Goal: Navigation & Orientation: Find specific page/section

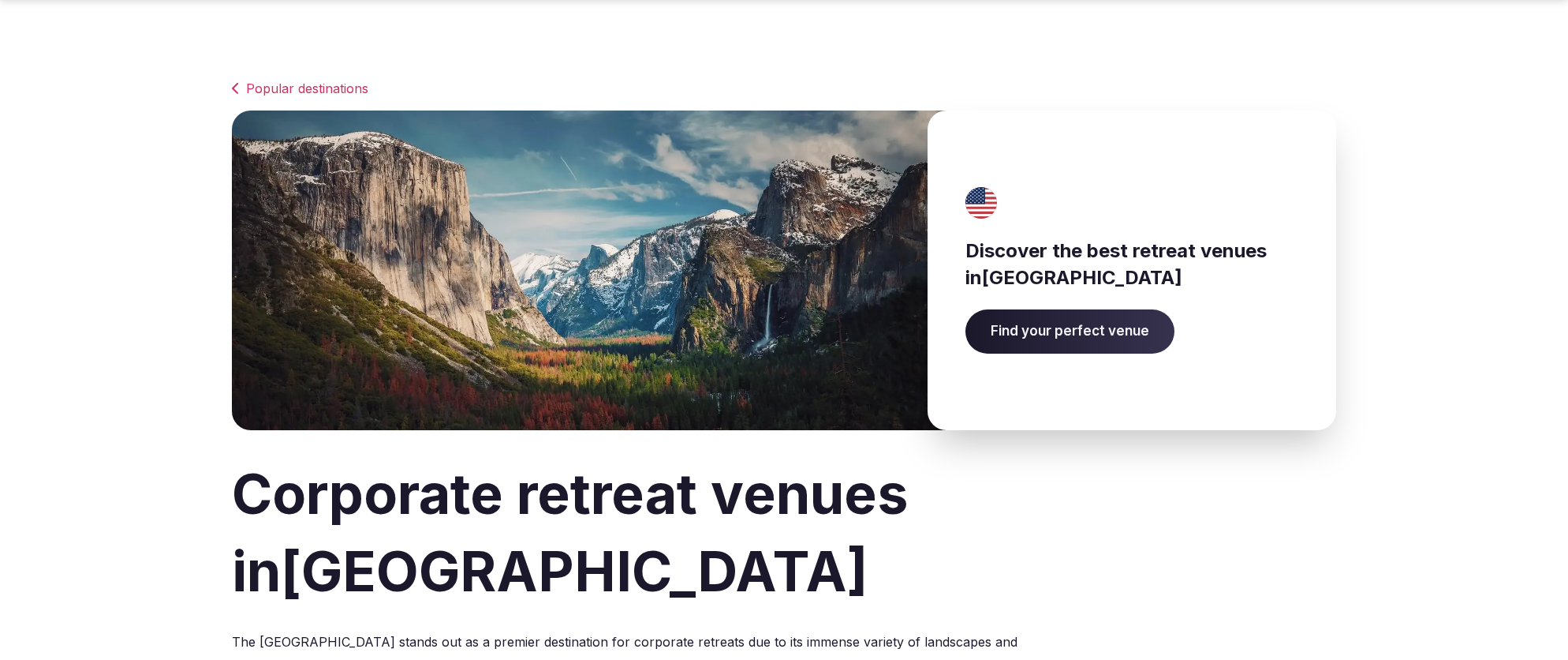
scroll to position [919, 0]
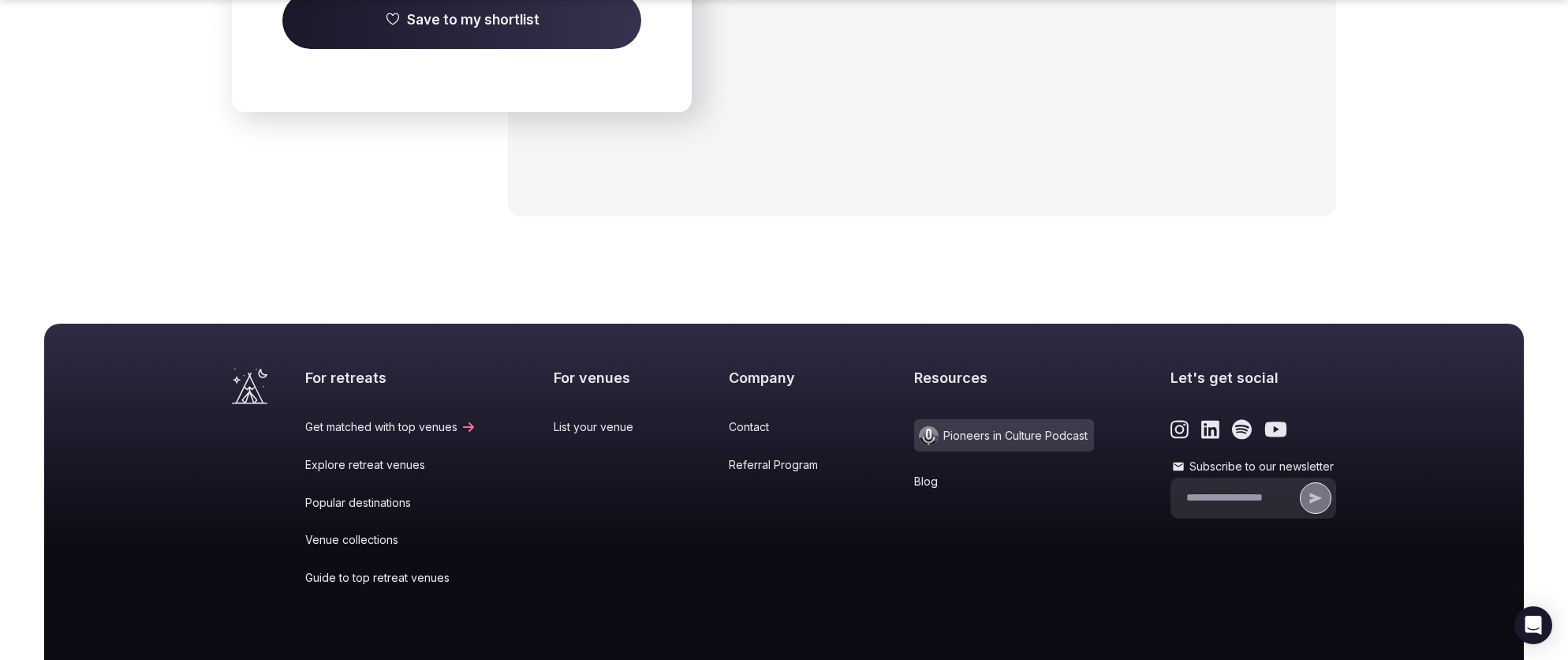
scroll to position [9597, 0]
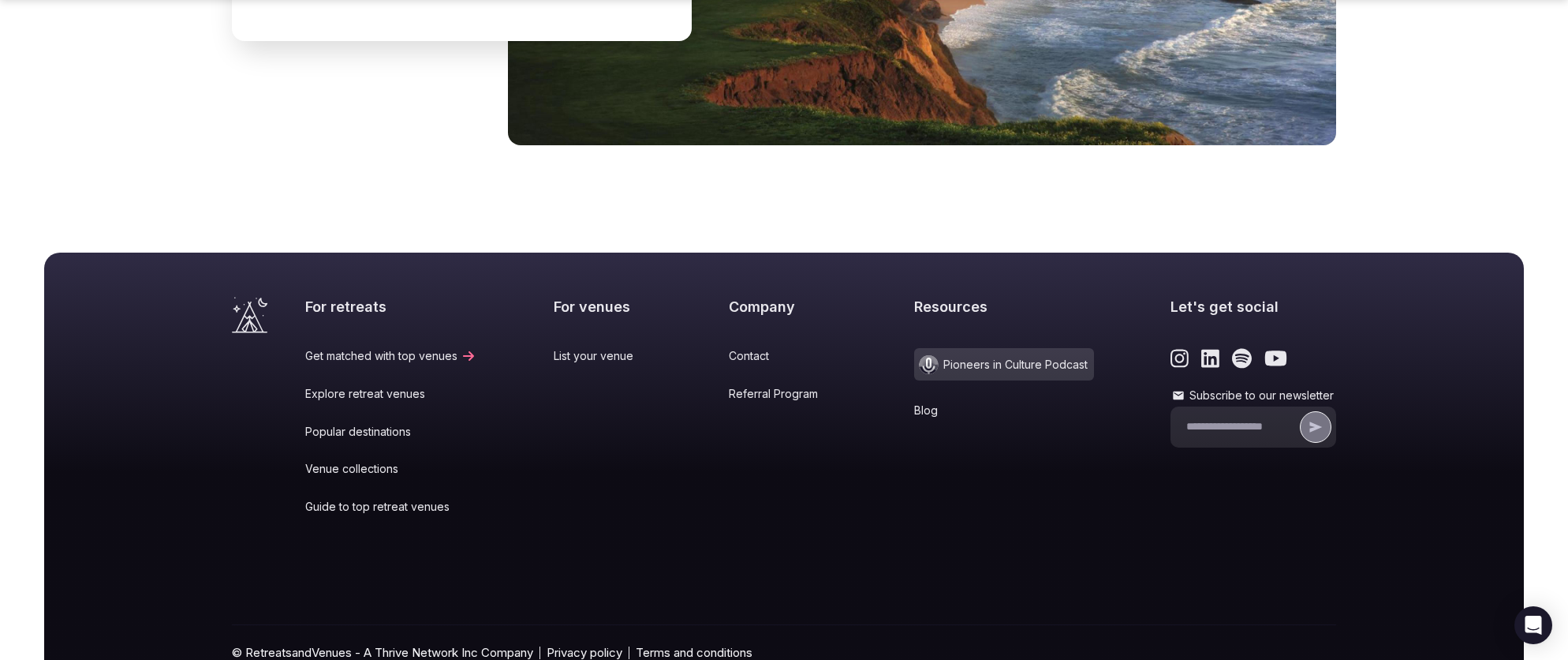
click at [336, 297] on h2 "For retreats" at bounding box center [390, 307] width 171 height 20
click at [238, 297] on icon "Visit the homepage" at bounding box center [249, 315] width 35 height 36
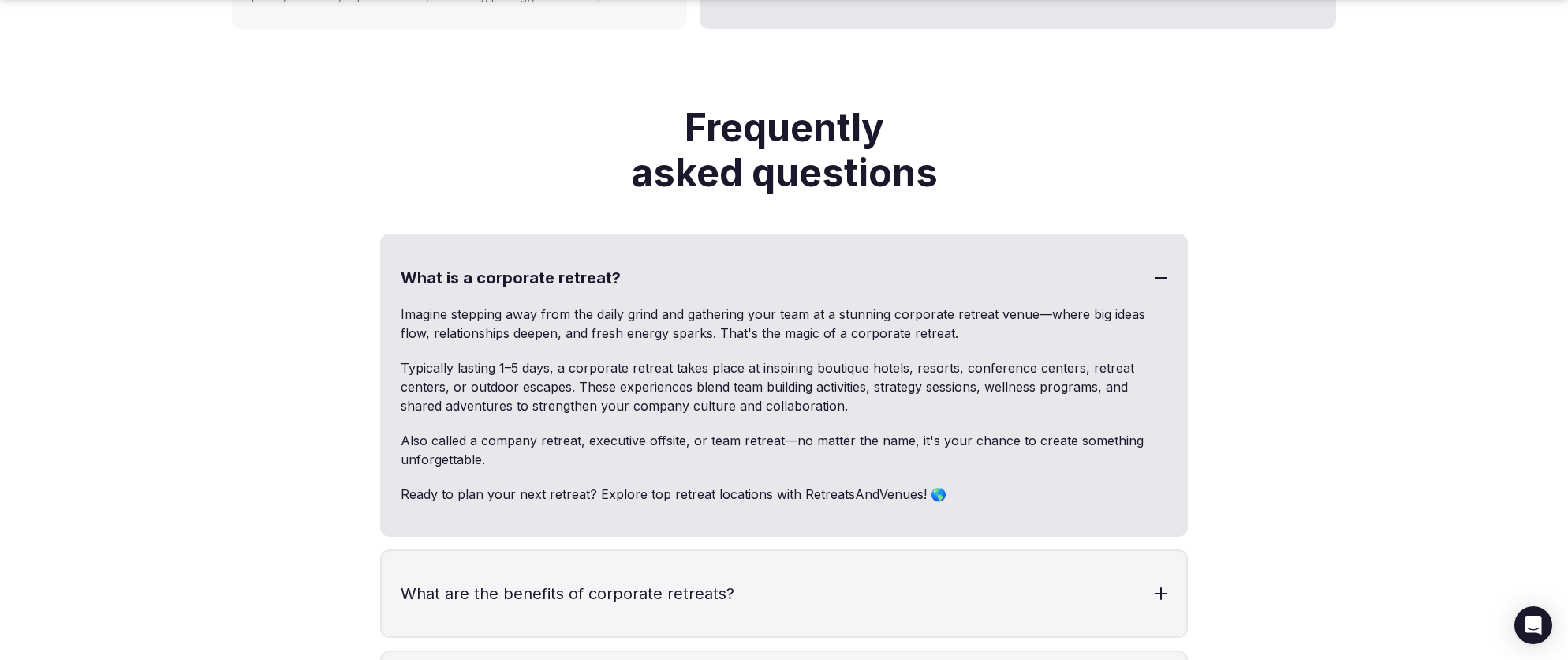
scroll to position [4514, 0]
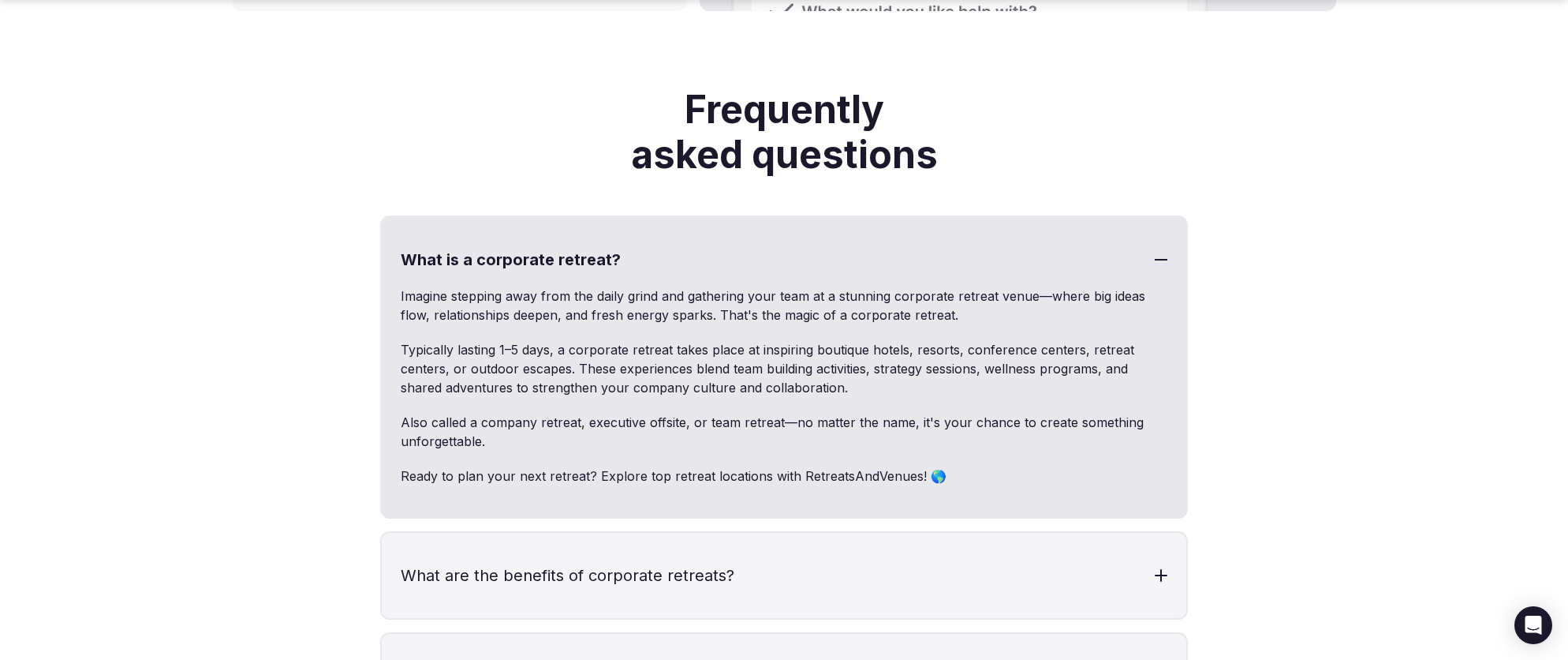
click at [1153, 226] on h3 "What is a corporate retreat?" at bounding box center [784, 260] width 805 height 85
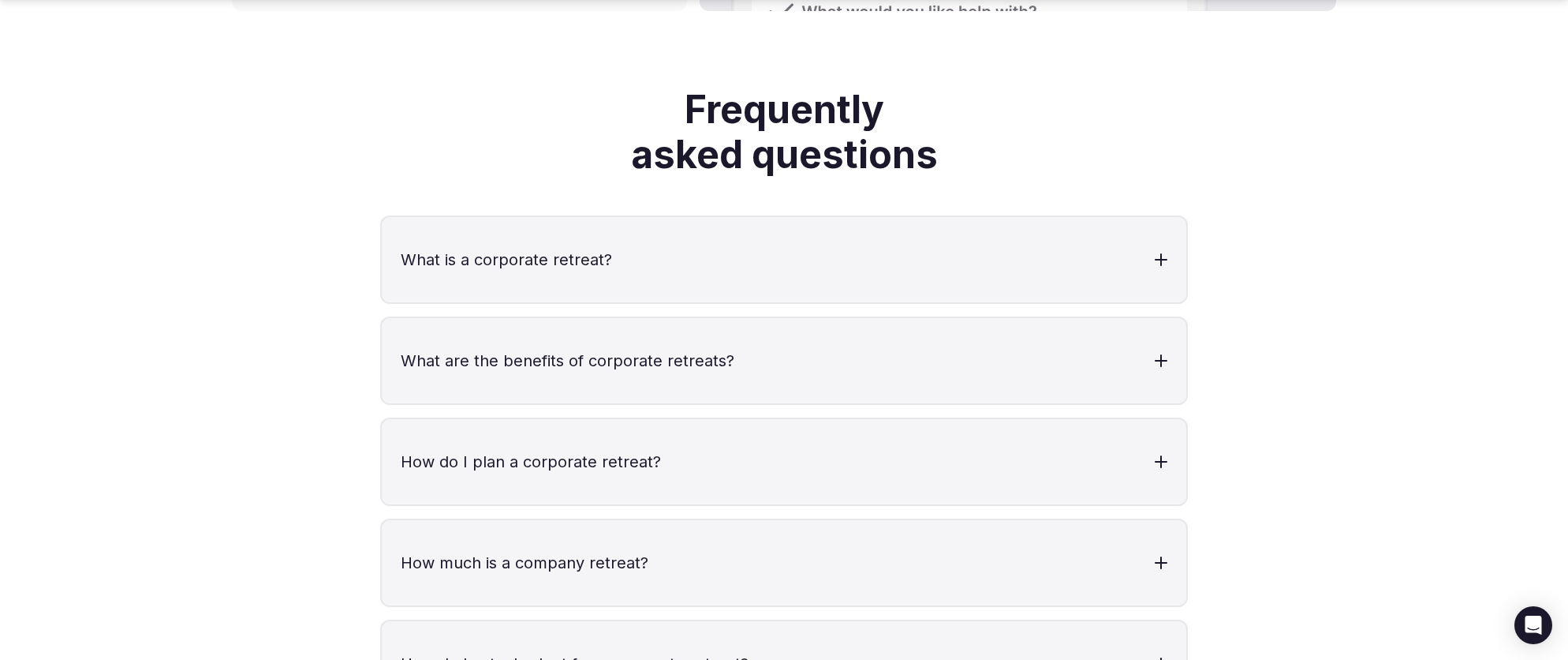
click at [1162, 259] on div at bounding box center [1162, 260] width 13 height 2
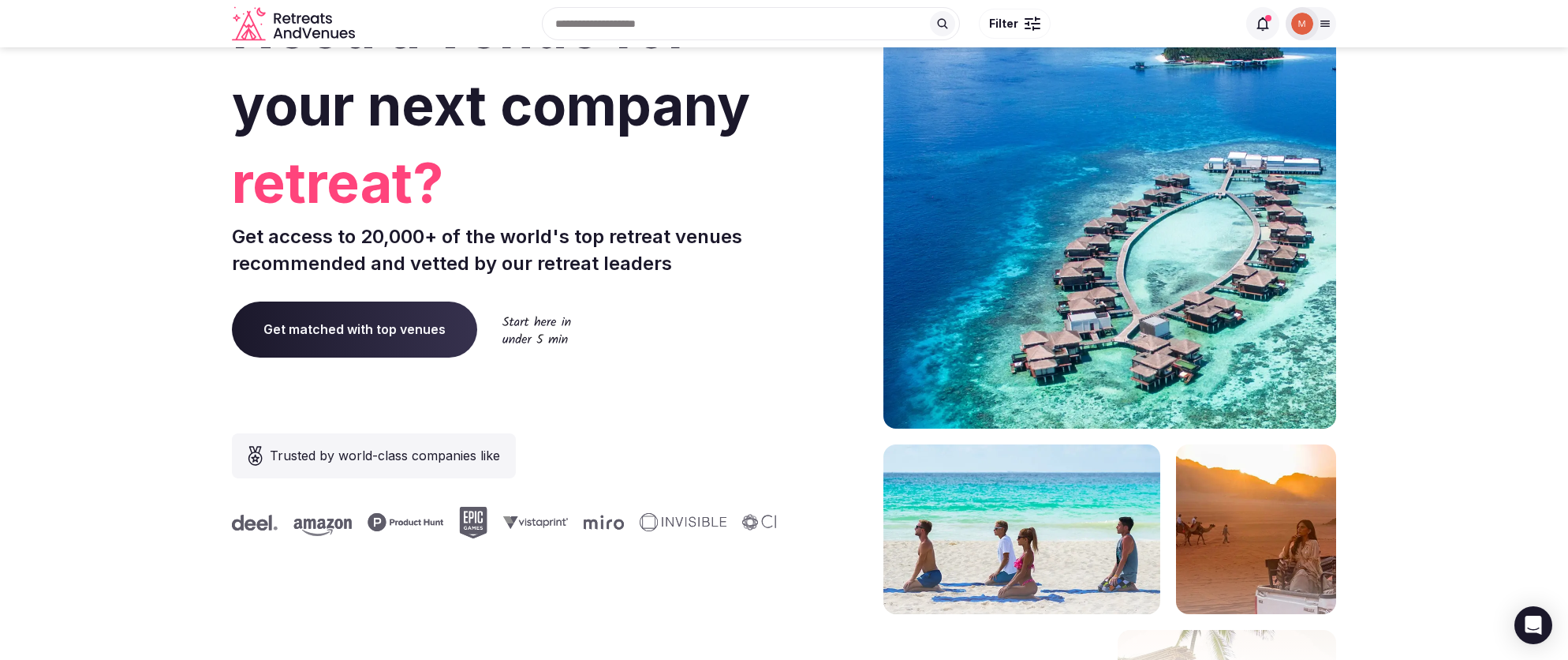
scroll to position [0, 0]
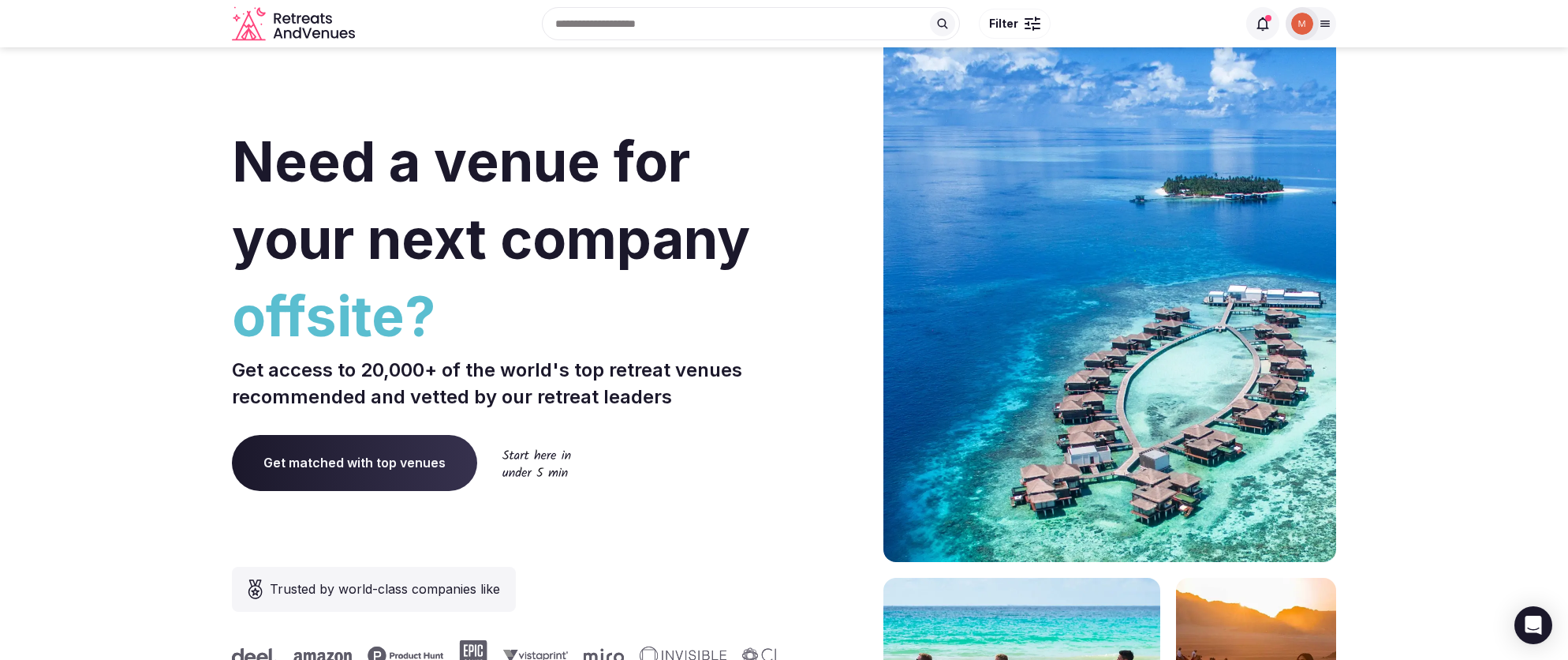
click at [1327, 21] on icon at bounding box center [1326, 23] width 9 height 6
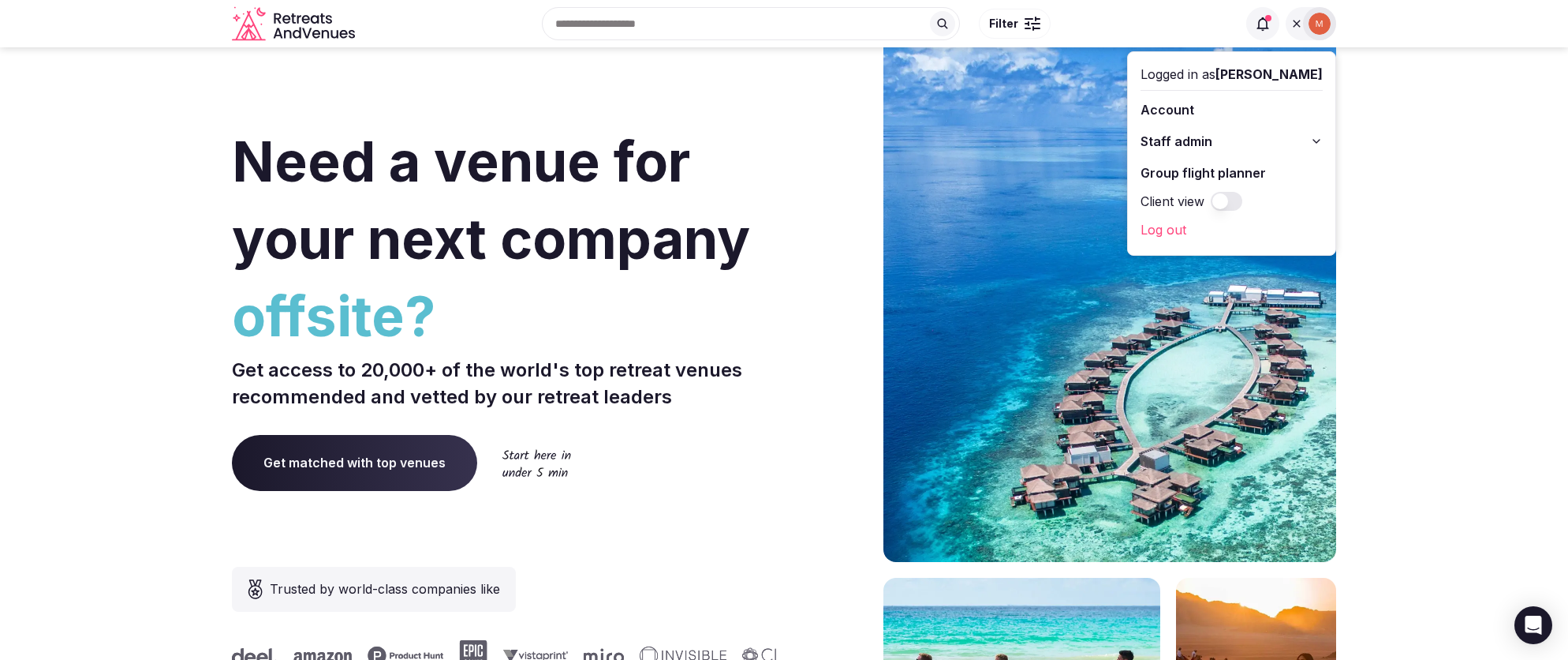
drag, startPoint x: 1166, startPoint y: 227, endPoint x: 1161, endPoint y: 237, distance: 11.2
click at [1166, 227] on link "Log out" at bounding box center [1232, 229] width 183 height 25
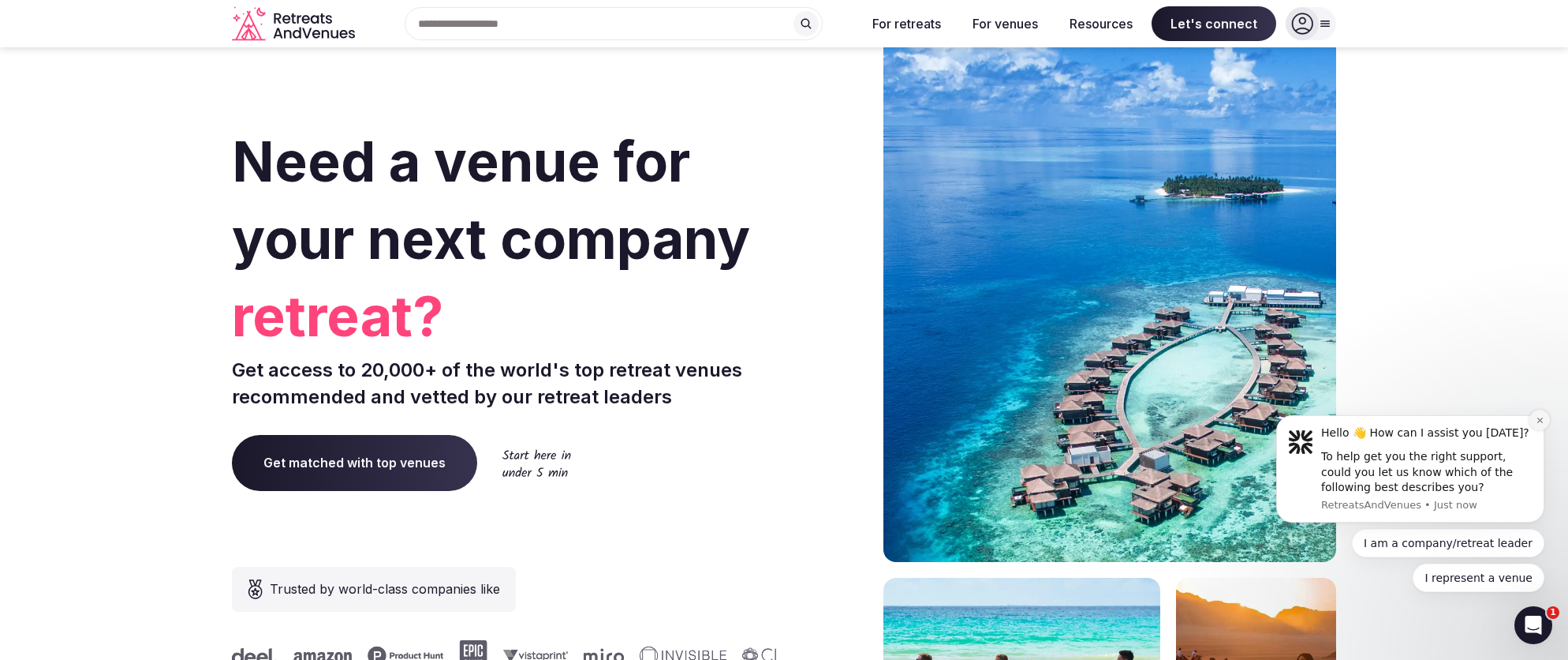
click at [1539, 419] on icon "Dismiss notification" at bounding box center [1539, 420] width 6 height 6
